Goal: Transaction & Acquisition: Purchase product/service

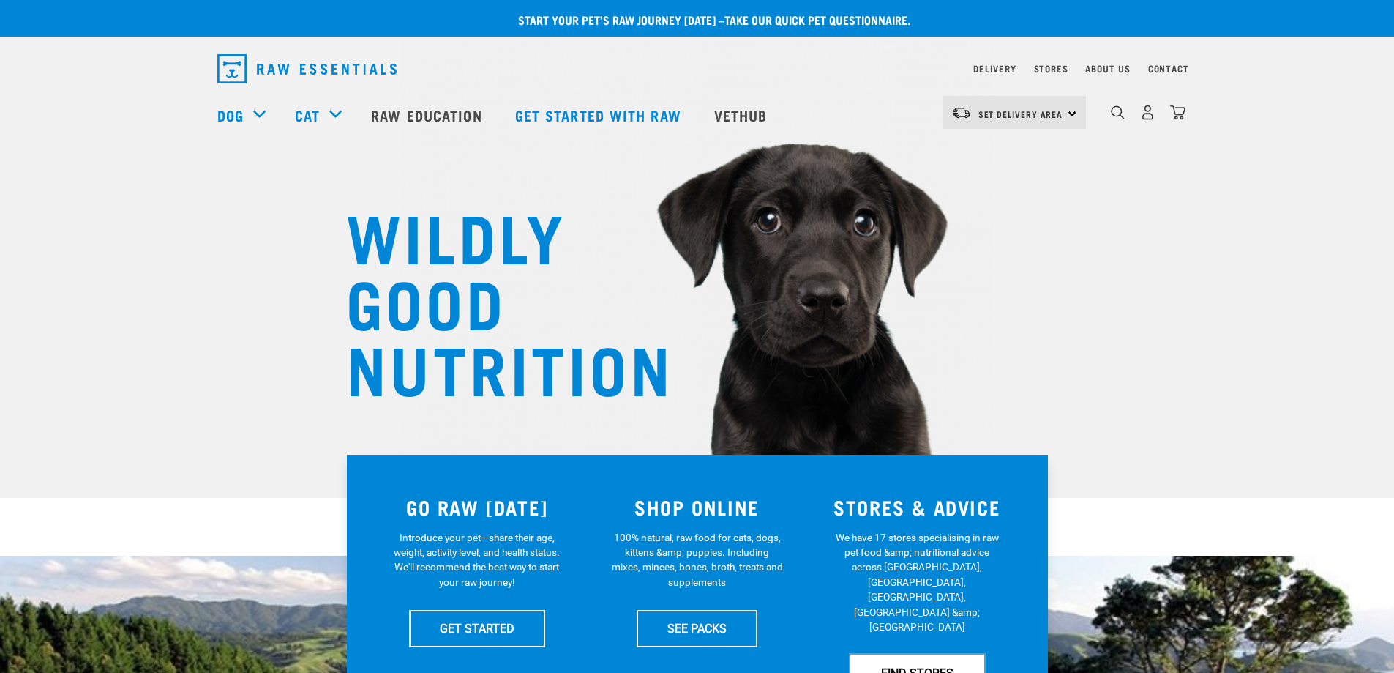
click at [932, 654] on link "FIND STORES" at bounding box center [917, 672] width 134 height 37
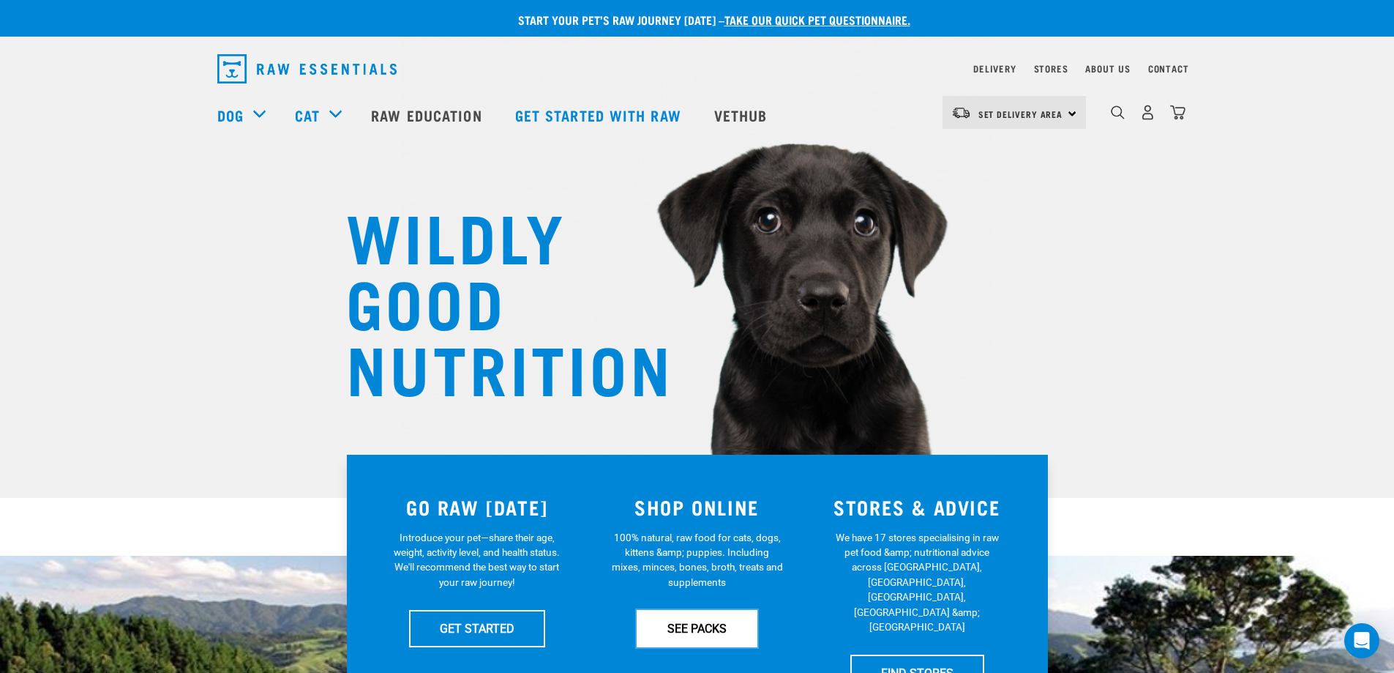
click at [704, 616] on link "SEE PACKS" at bounding box center [697, 628] width 121 height 37
click at [437, 112] on link "Raw Education" at bounding box center [427, 115] width 143 height 59
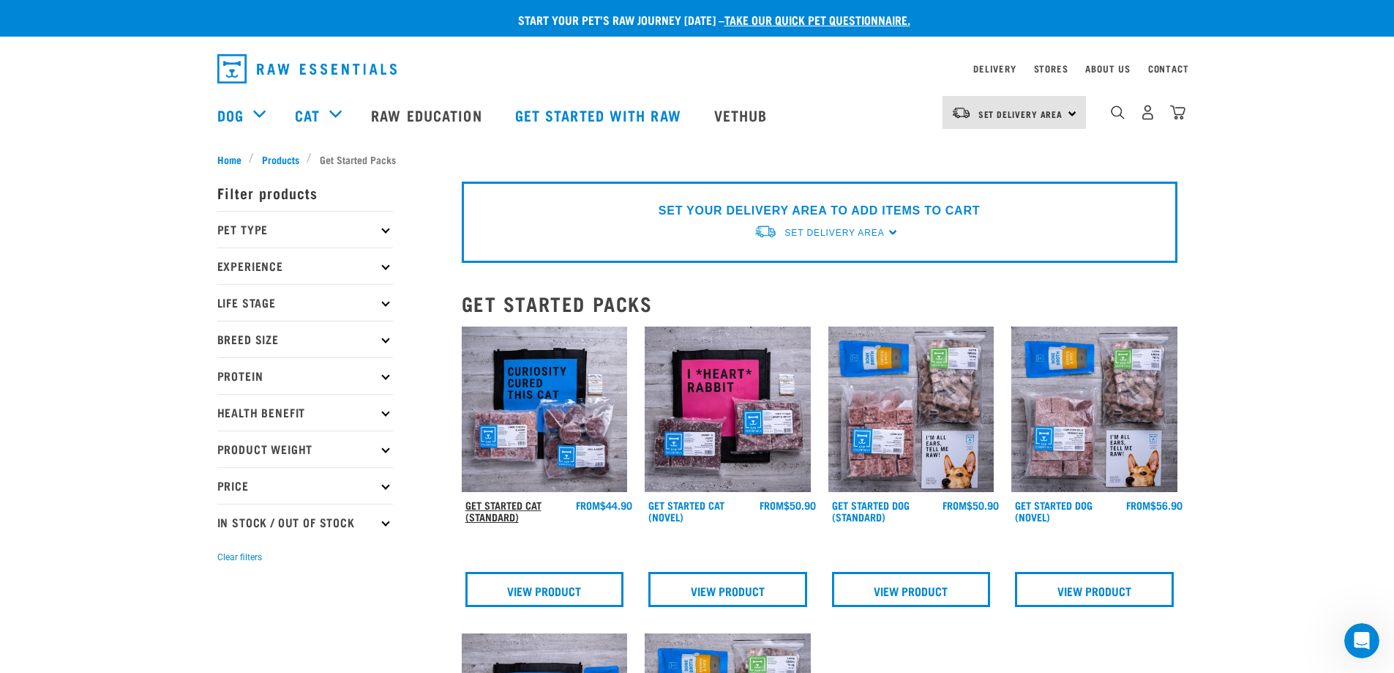
click at [506, 506] on link "Get Started Cat (Standard)" at bounding box center [503, 510] width 76 height 17
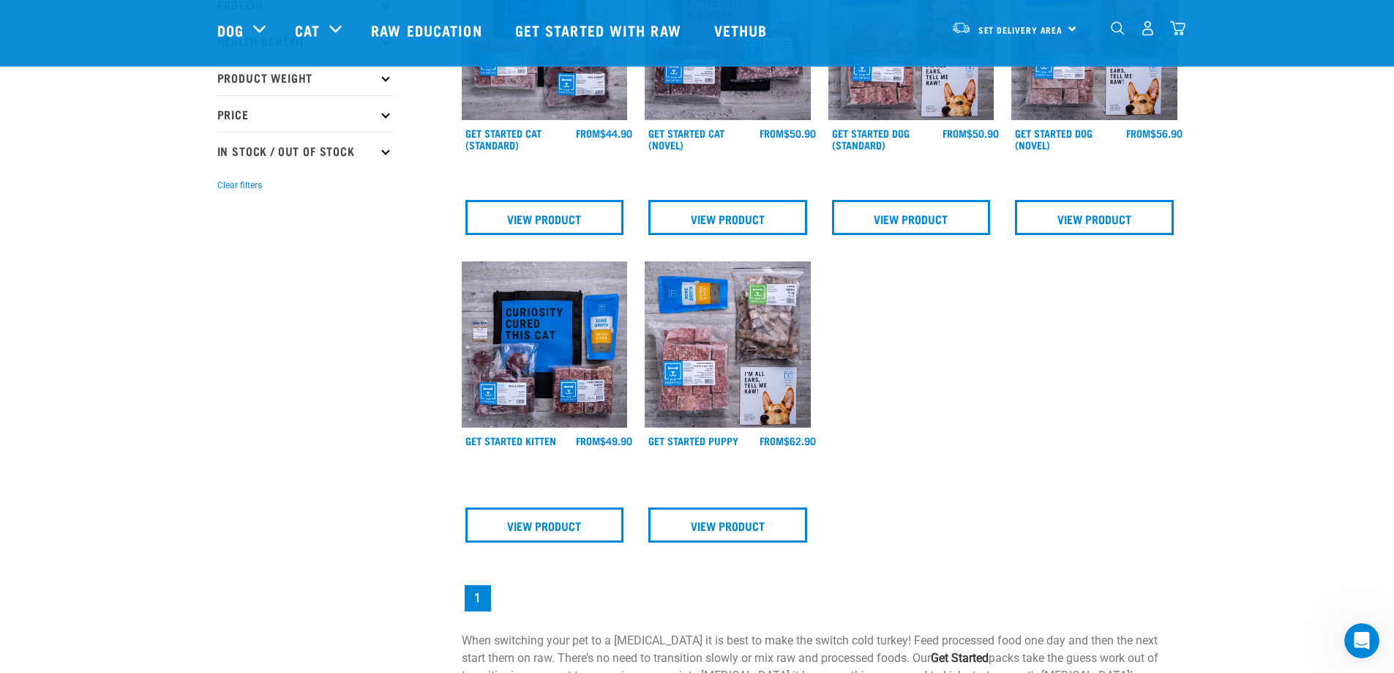
scroll to position [293, 0]
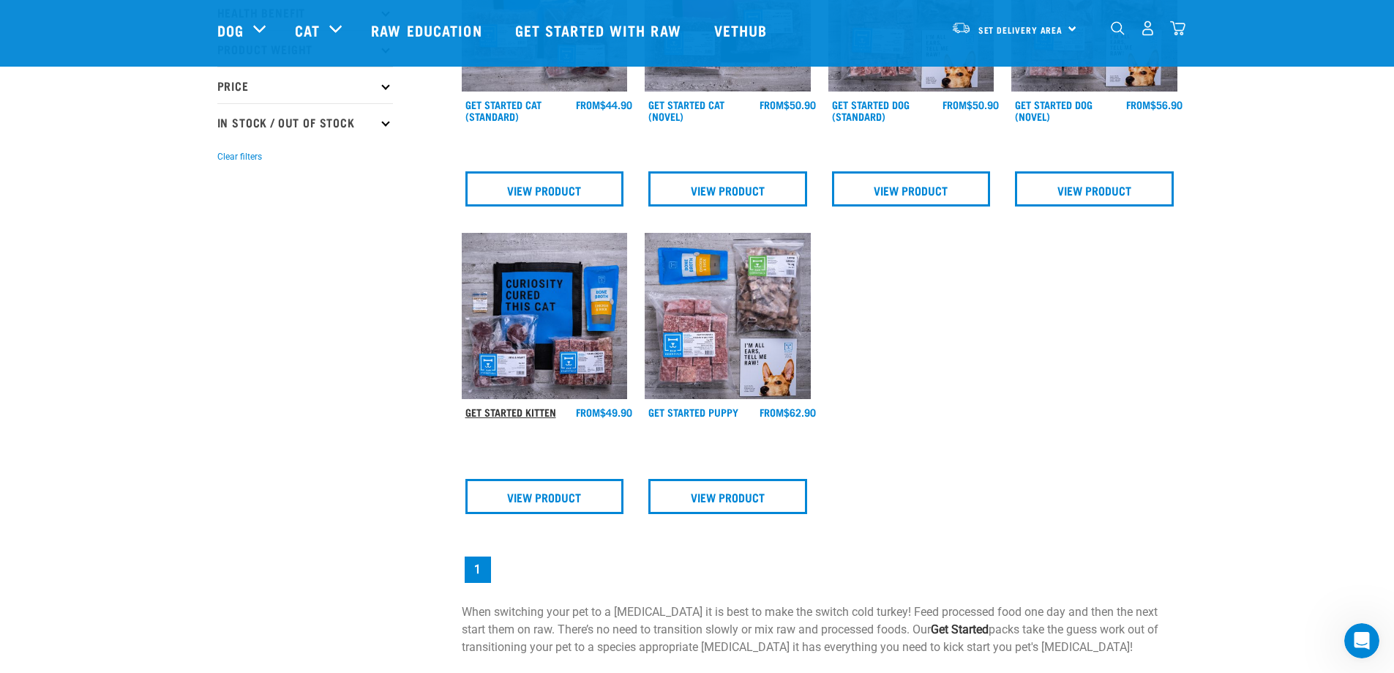
click at [504, 409] on link "Get Started Kitten" at bounding box center [510, 411] width 91 height 5
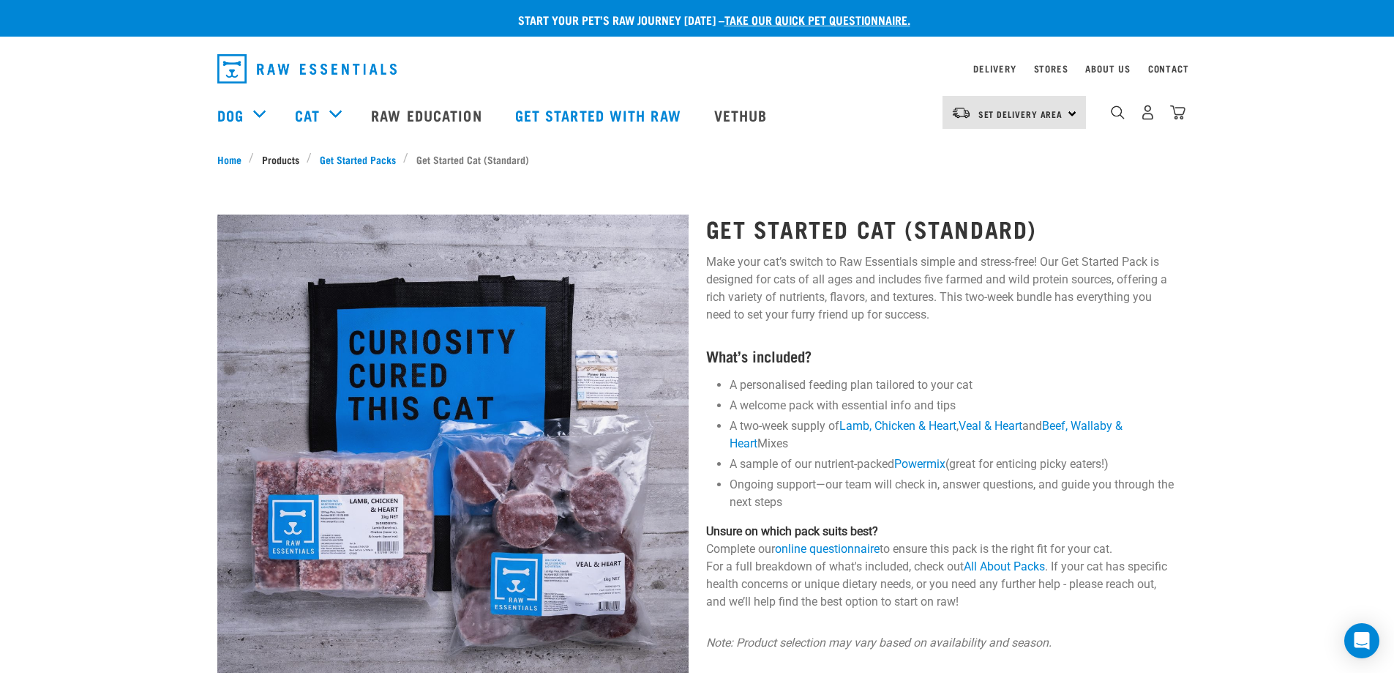
click at [285, 161] on link "Products" at bounding box center [280, 158] width 53 height 15
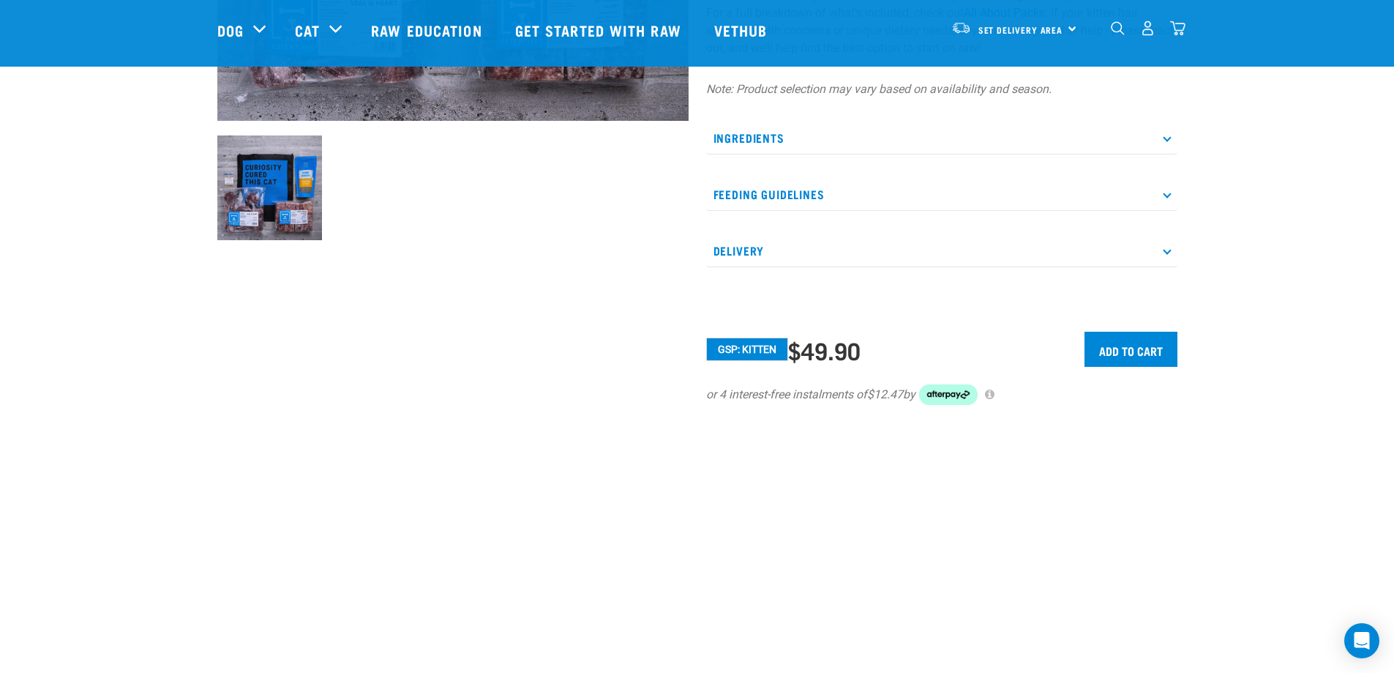
scroll to position [293, 0]
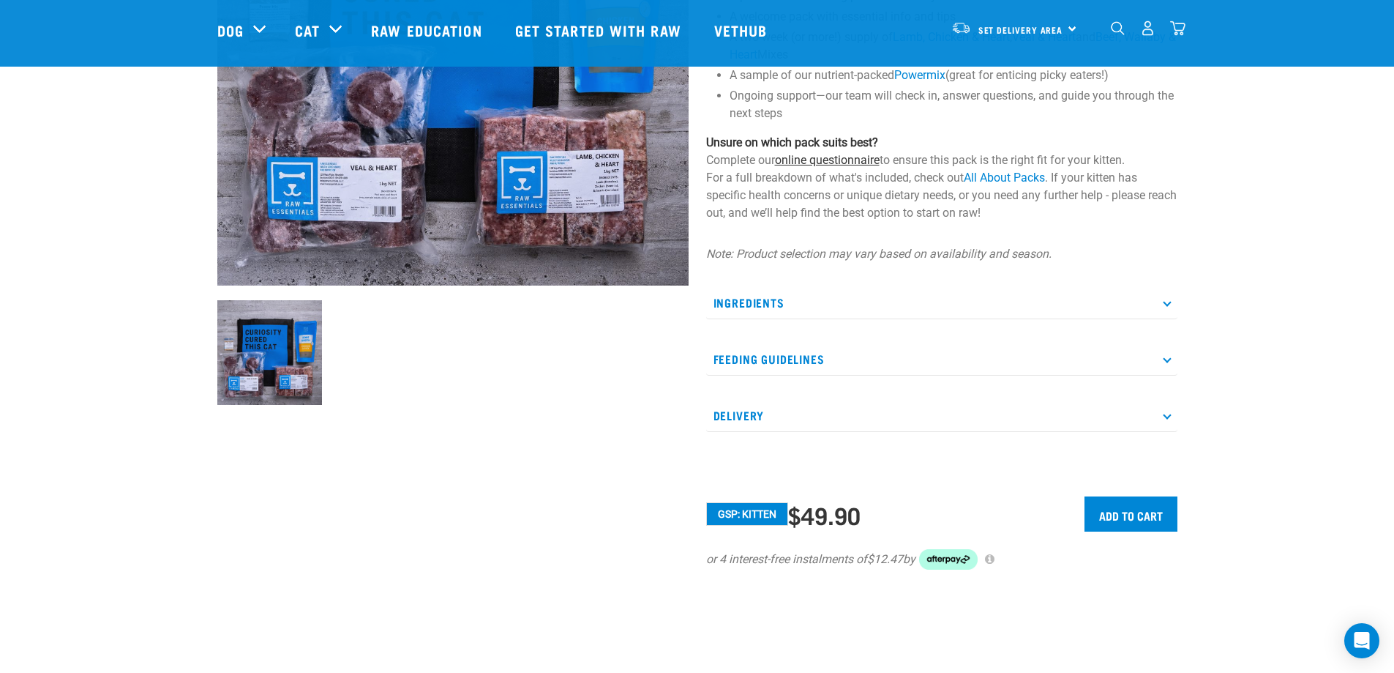
click at [868, 162] on link "online questionnaire" at bounding box center [827, 160] width 105 height 14
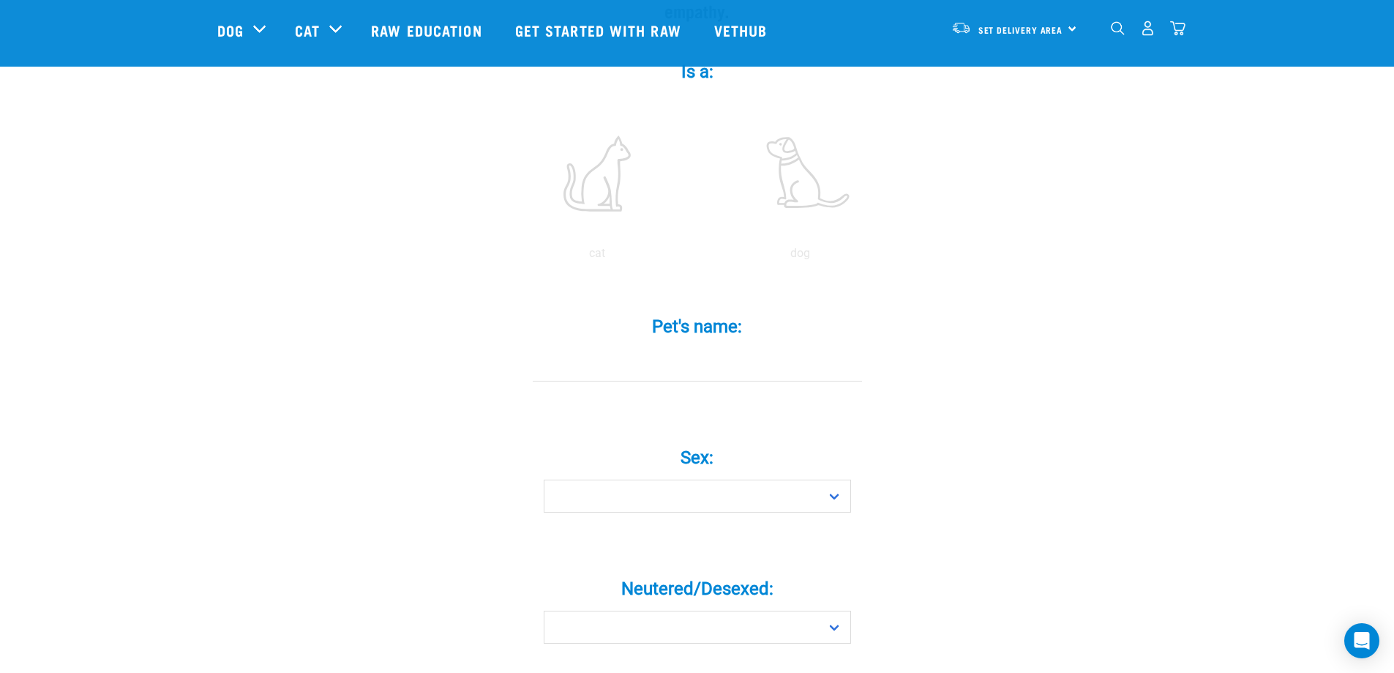
scroll to position [293, 0]
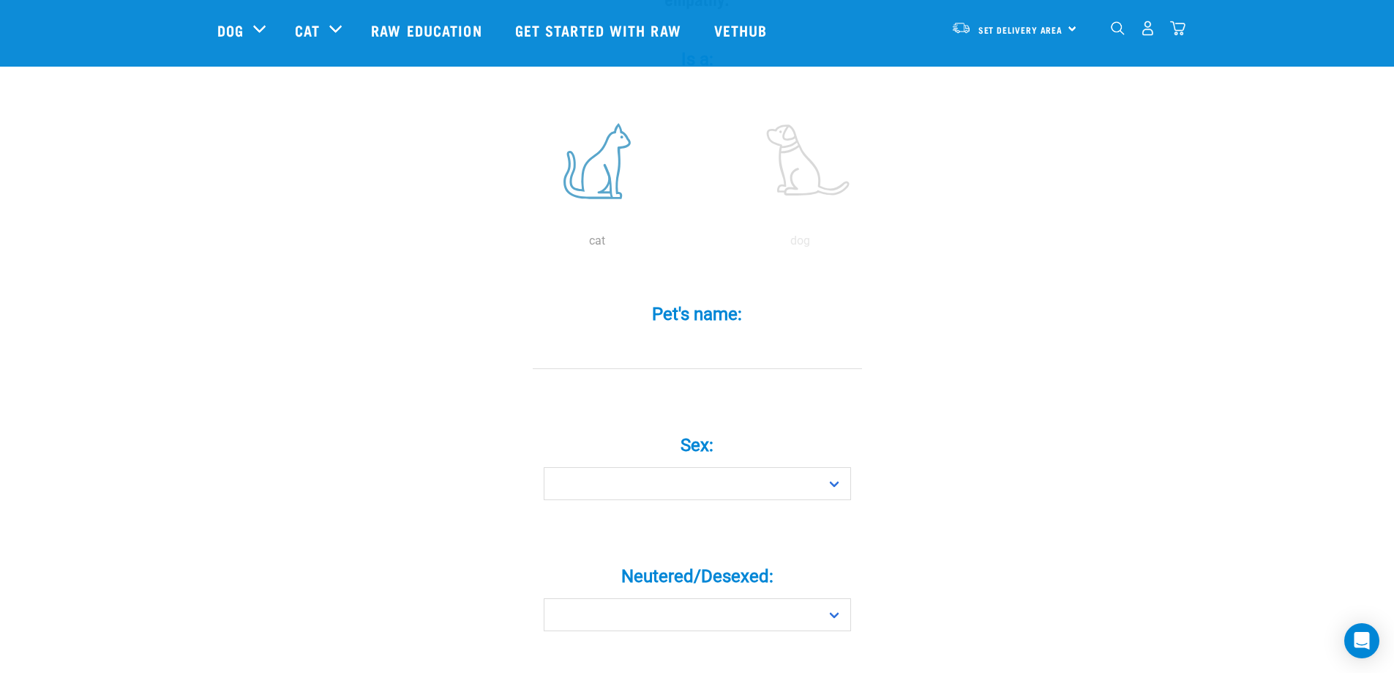
click at [607, 141] on label at bounding box center [597, 161] width 198 height 124
click at [495, 244] on input "radio" at bounding box center [495, 244] width 0 height 0
click at [752, 336] on input "Pet's name: *" at bounding box center [697, 352] width 329 height 33
type input "R"
click at [765, 432] on label "Sex: *" at bounding box center [697, 445] width 439 height 26
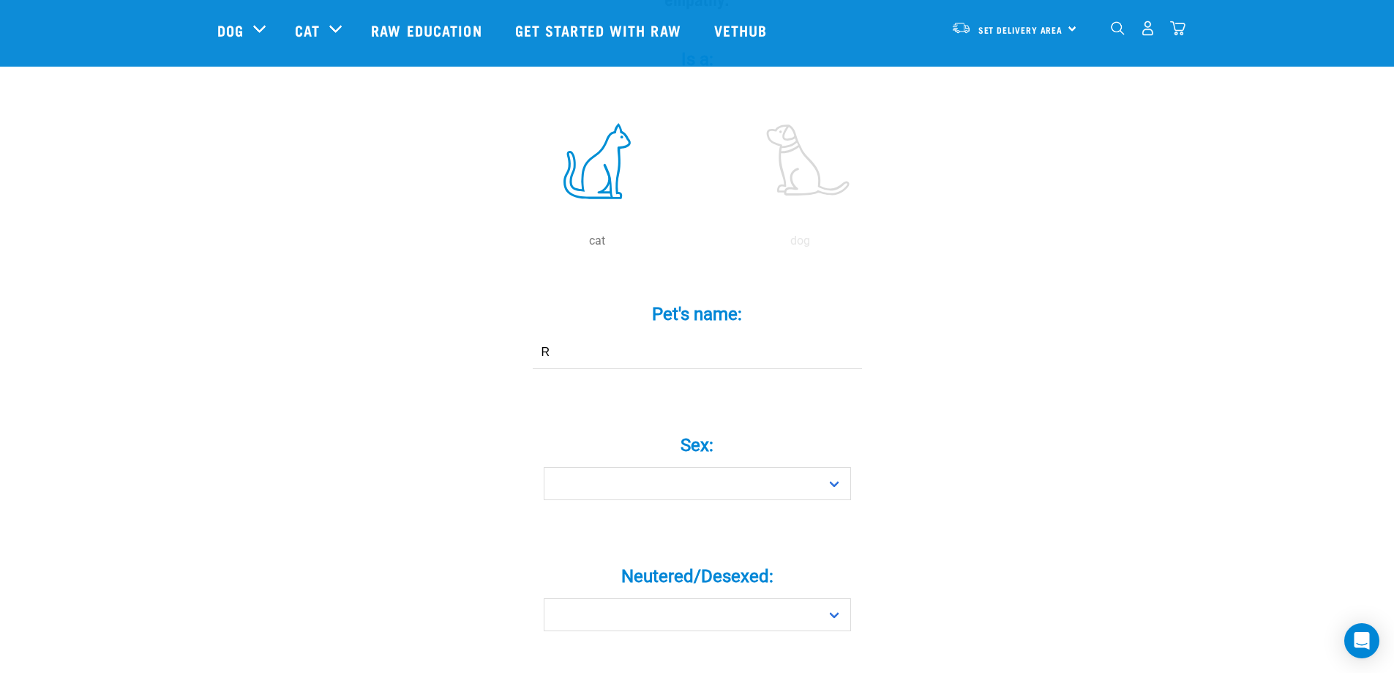
click at [765, 467] on select "Boy Girl" at bounding box center [697, 483] width 307 height 33
click at [761, 467] on select "Boy Girl" at bounding box center [697, 483] width 307 height 33
select select "girl"
click at [544, 467] on select "Boy Girl" at bounding box center [697, 483] width 307 height 33
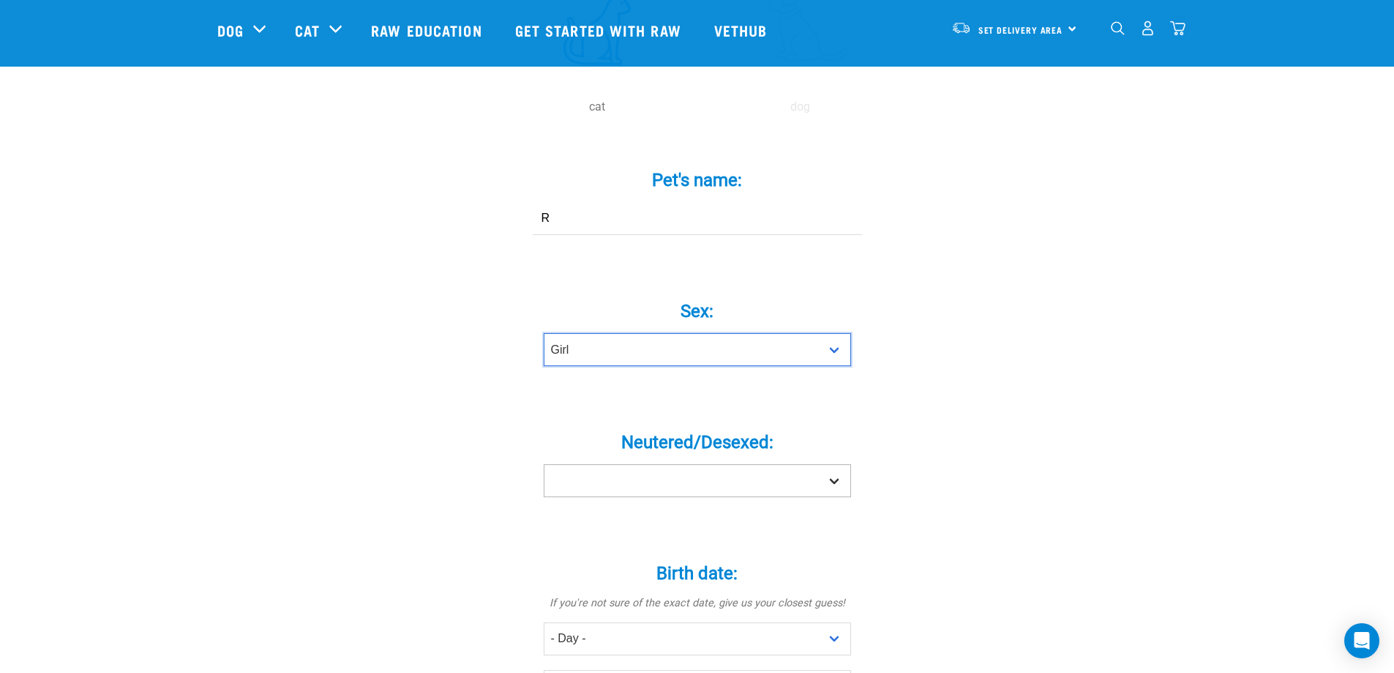
scroll to position [439, 0]
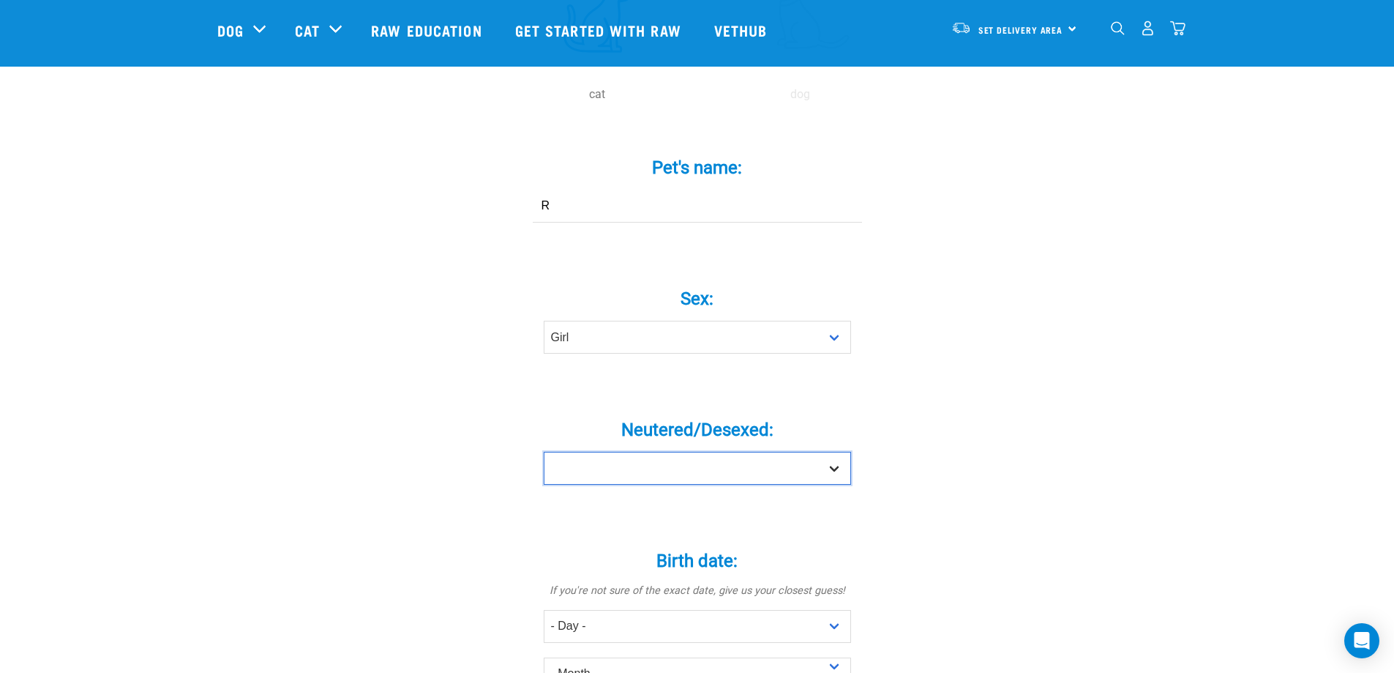
click at [711, 452] on select "Yes No" at bounding box center [697, 468] width 307 height 33
click at [697, 452] on select "Yes No" at bounding box center [697, 468] width 307 height 33
select select "yes"
click at [544, 452] on select "Yes No" at bounding box center [697, 468] width 307 height 33
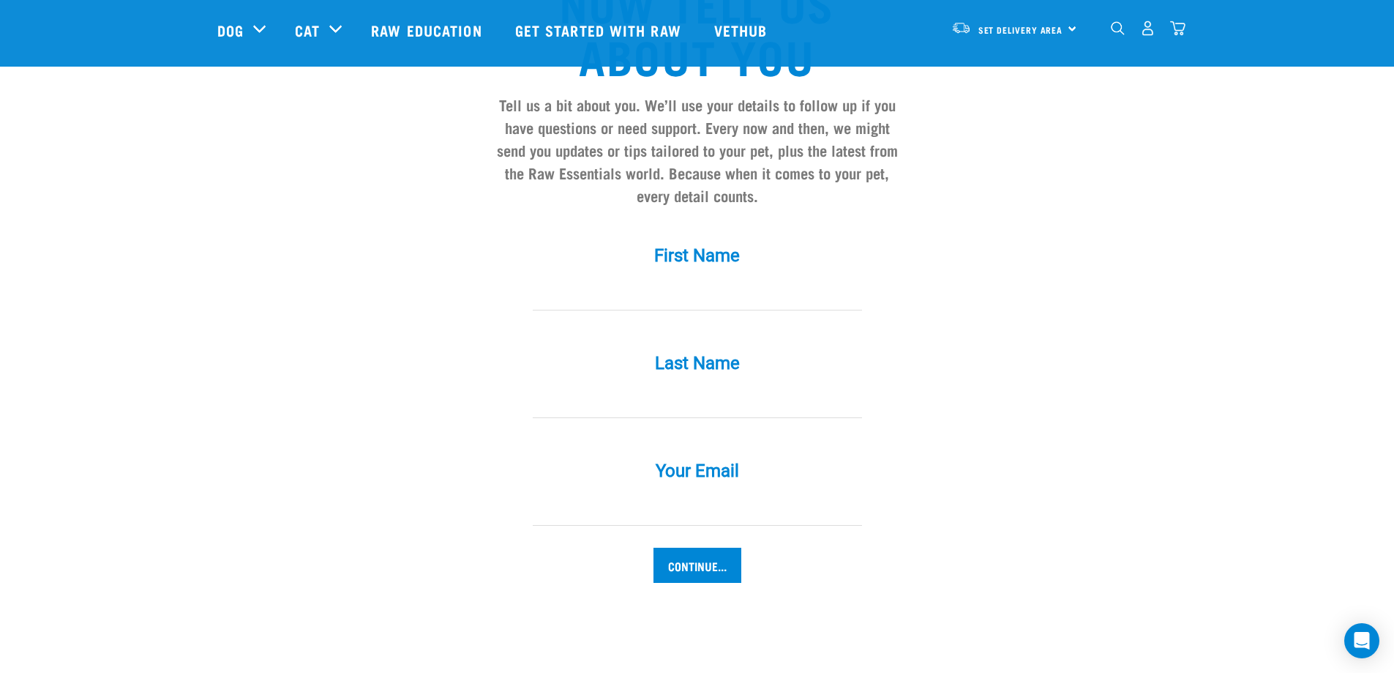
scroll to position [1244, 0]
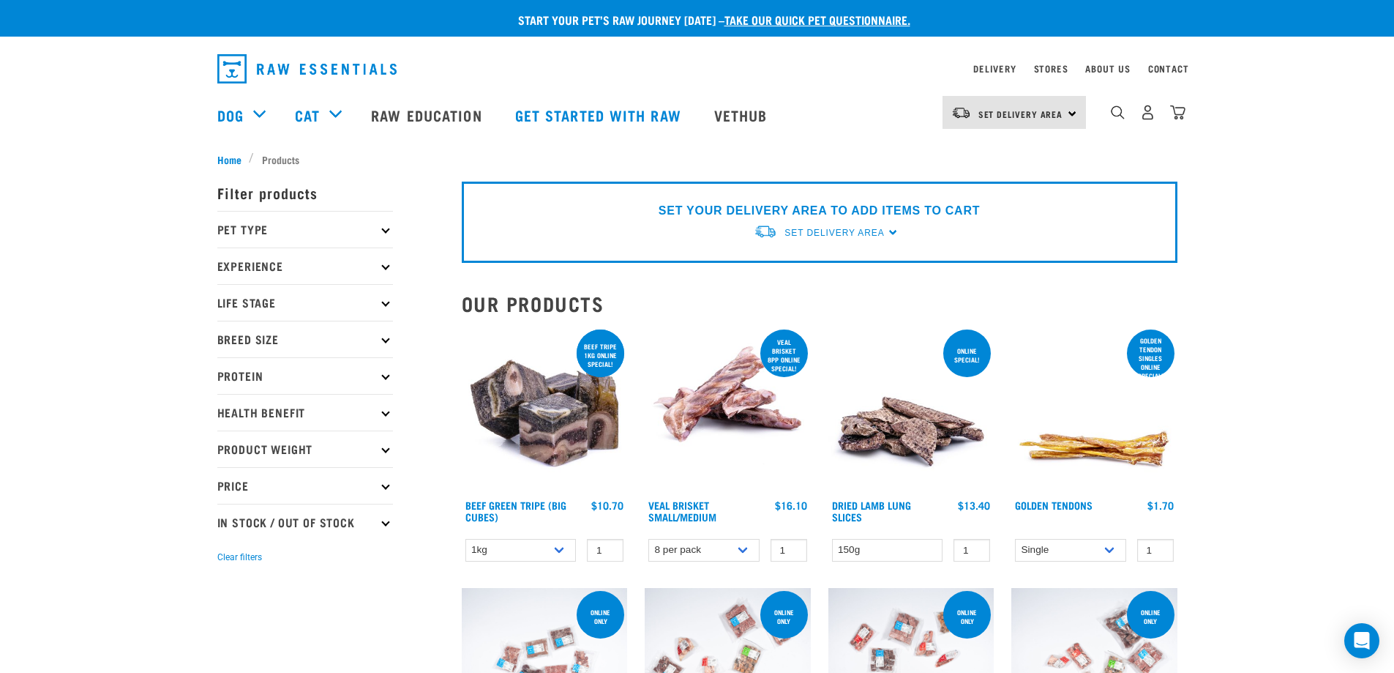
click at [392, 225] on p "Pet Type" at bounding box center [305, 229] width 176 height 37
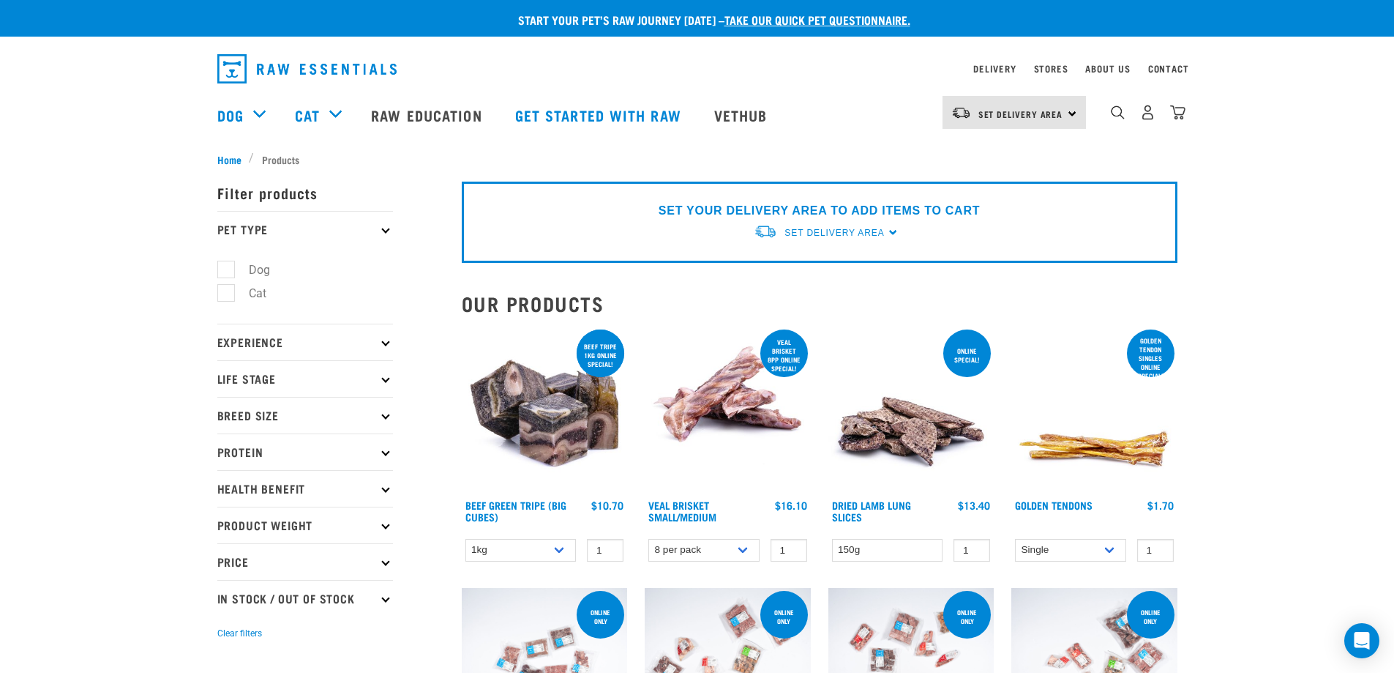
click at [226, 299] on label "Cat" at bounding box center [248, 293] width 47 height 18
click at [226, 296] on input "Cat" at bounding box center [222, 291] width 10 height 10
checkbox input "true"
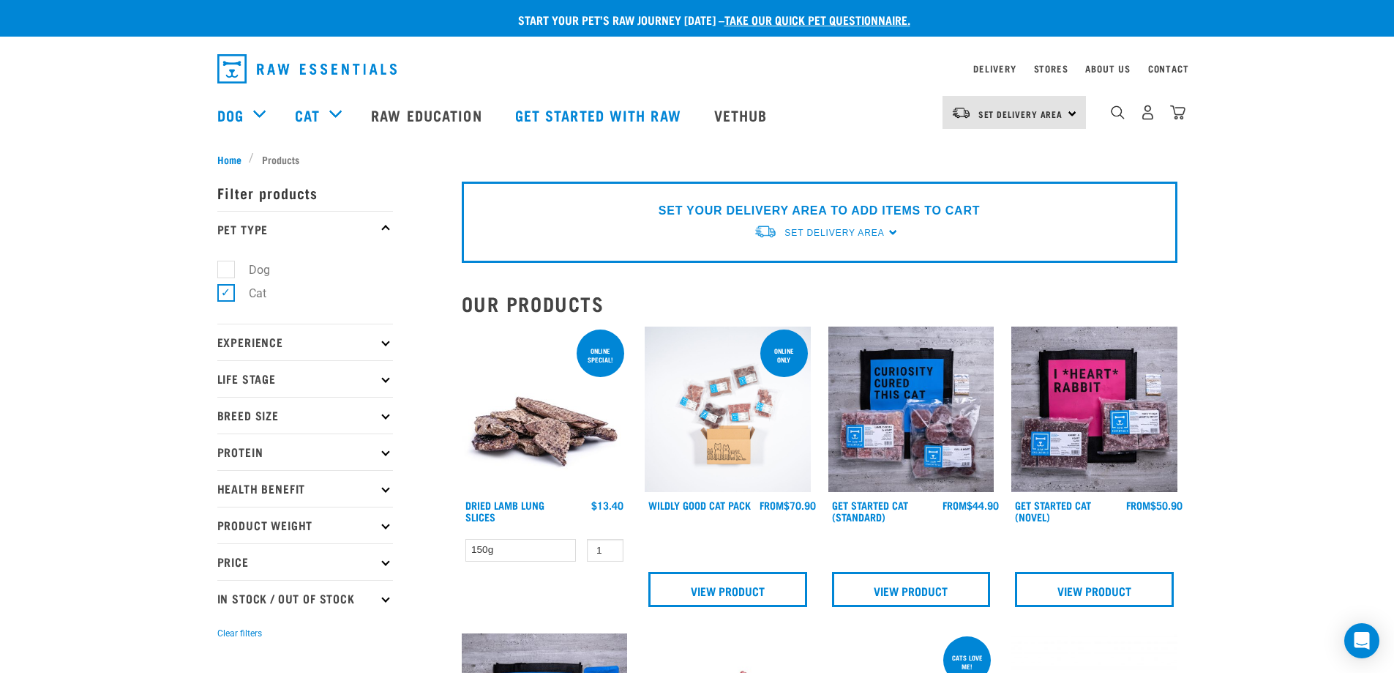
click at [386, 231] on icon at bounding box center [385, 229] width 8 height 8
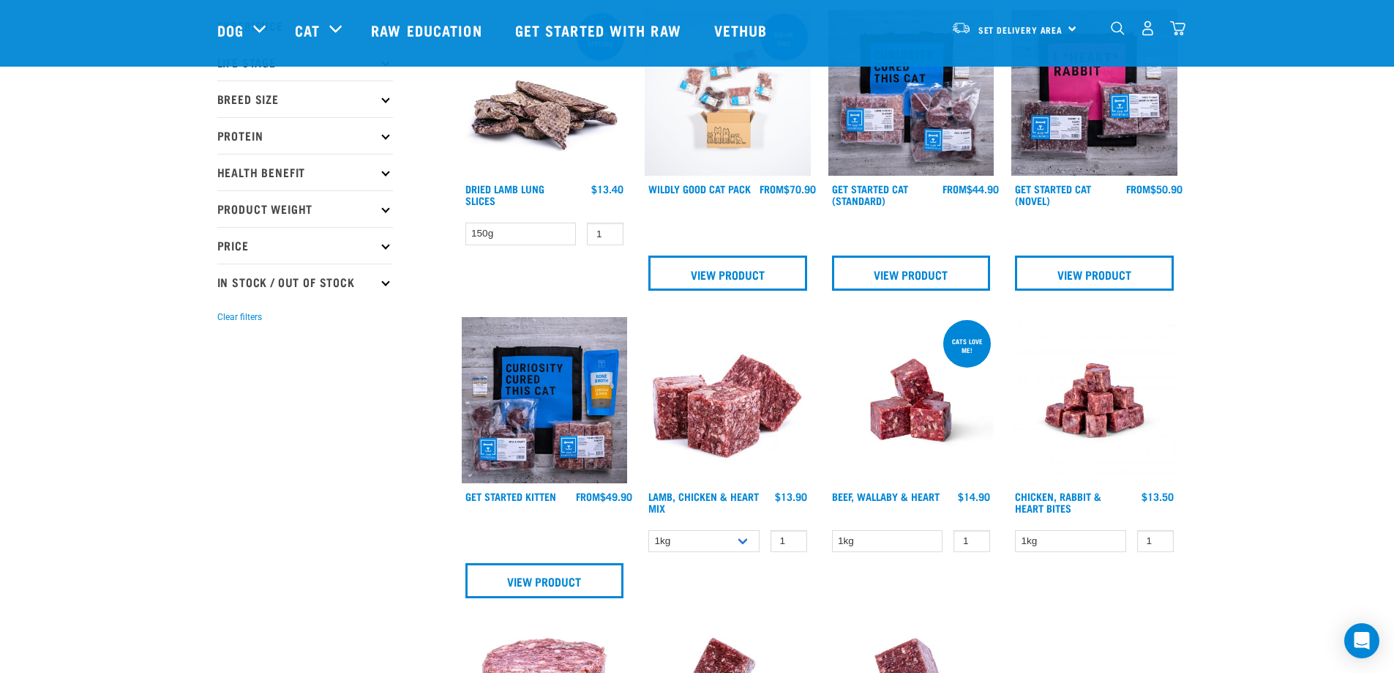
scroll to position [220, 0]
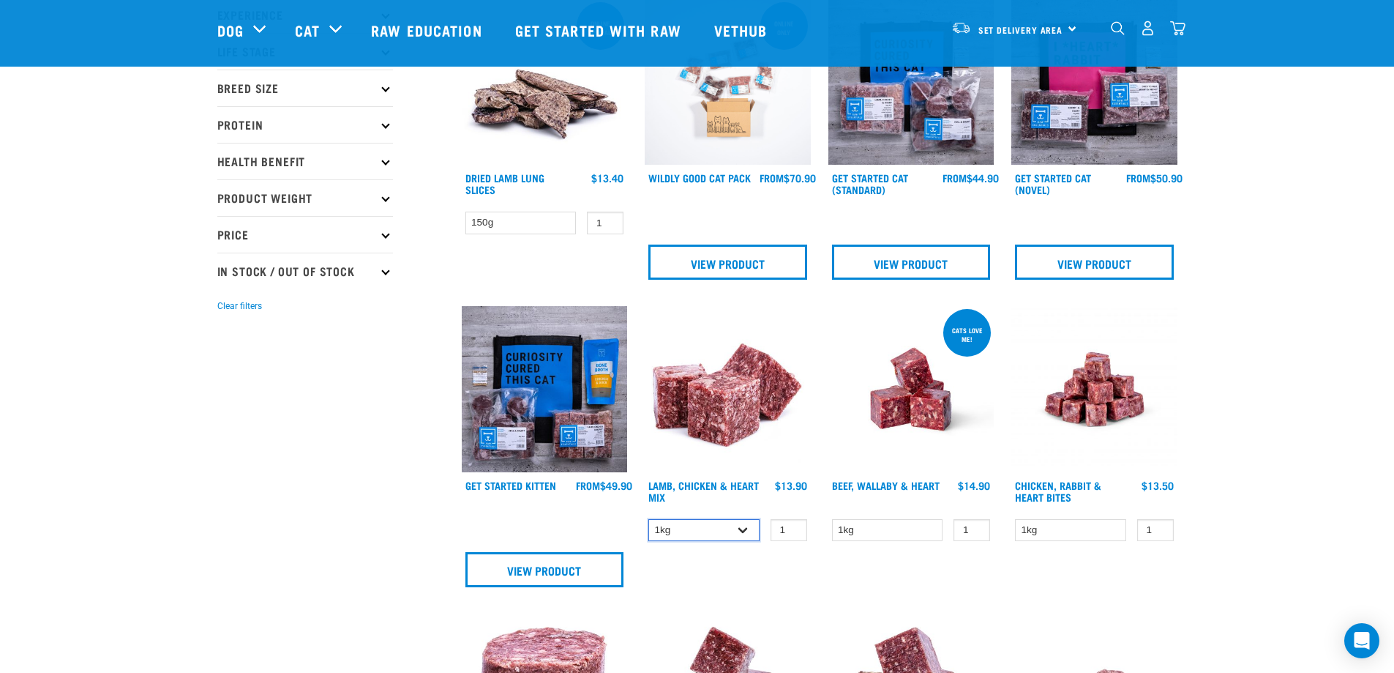
click at [745, 526] on select "1kg 3kg" at bounding box center [703, 530] width 111 height 23
select select "250"
click at [648, 519] on select "1kg 3kg" at bounding box center [703, 530] width 111 height 23
